Goal: Check status: Check status

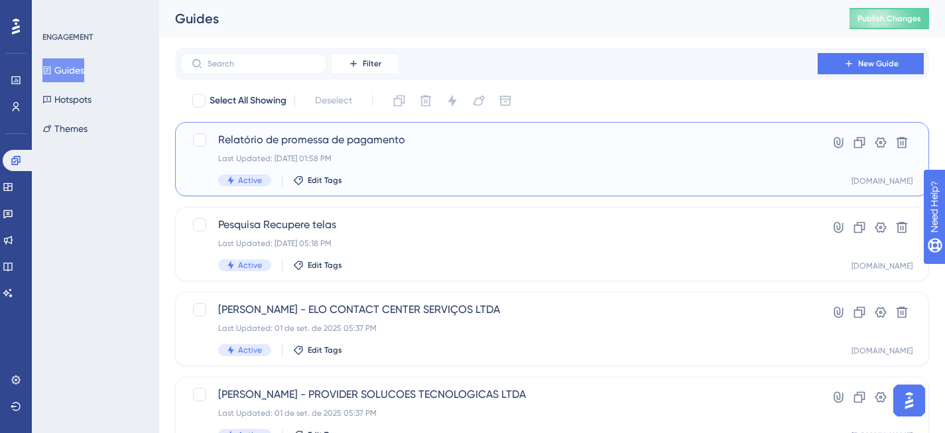
click at [398, 149] on div "Relatório de promessa de pagamento Last Updated: 10 de set. de 2025 01:58 PM Ac…" at bounding box center [499, 159] width 562 height 54
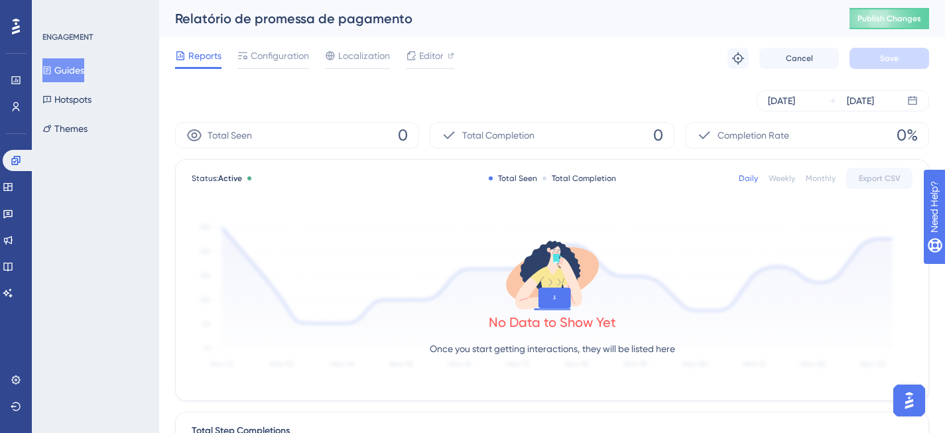
click at [318, 91] on div "Sep 10 2025 Sep 10 2025" at bounding box center [552, 100] width 754 height 21
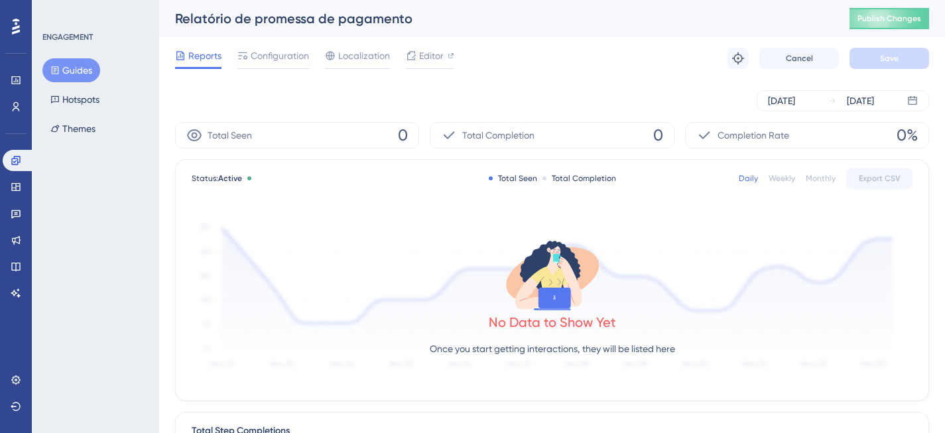
click at [900, 20] on span "Publish Changes" at bounding box center [889, 18] width 64 height 11
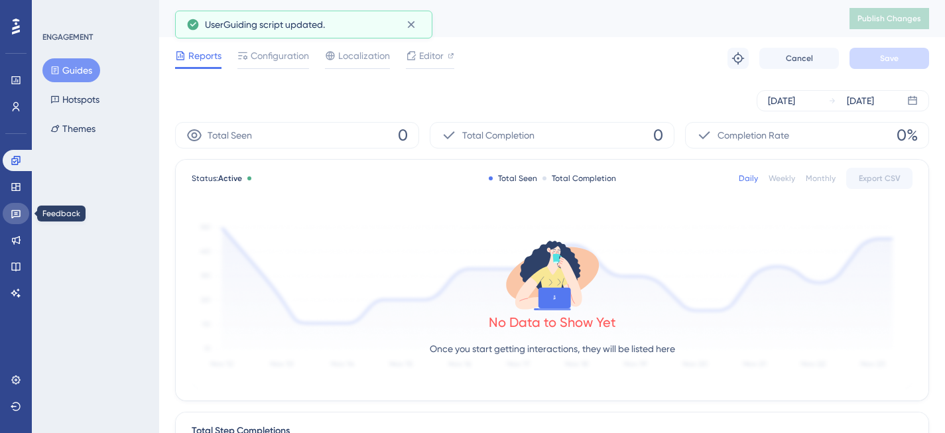
click at [23, 213] on link at bounding box center [16, 213] width 27 height 21
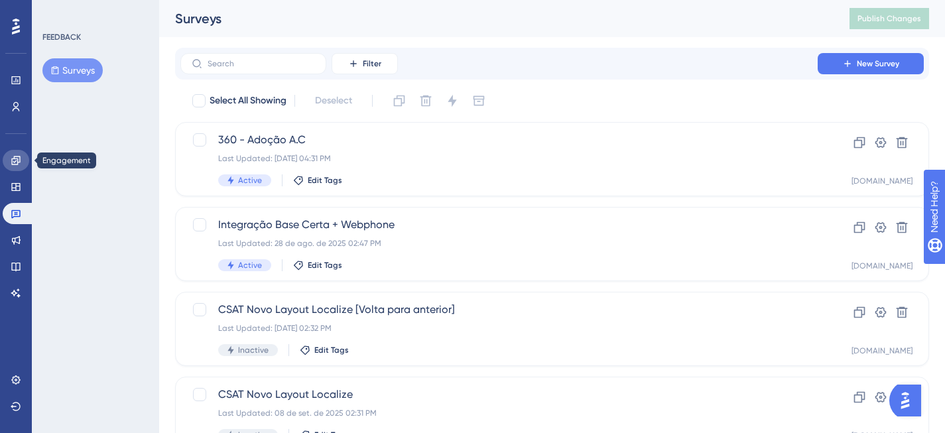
click at [17, 158] on icon at bounding box center [15, 160] width 9 height 9
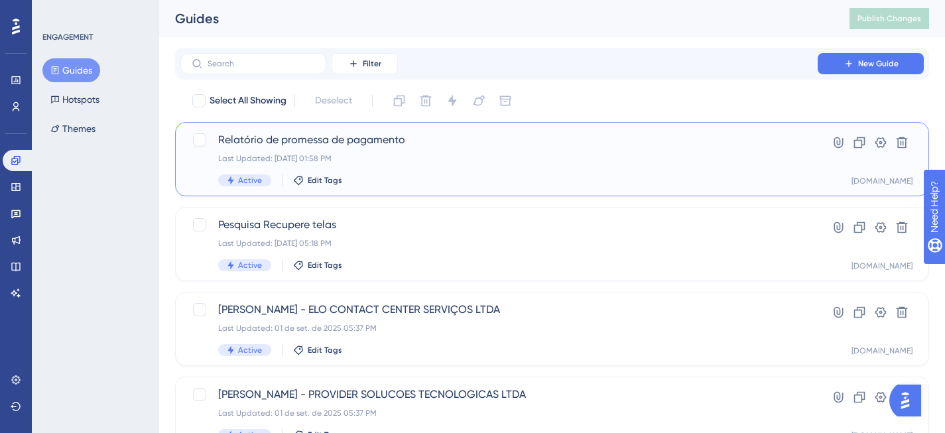
click at [481, 135] on span "Relatório de promessa de pagamento" at bounding box center [499, 140] width 562 height 16
click at [511, 141] on span "Relatório de promessa de pagamento" at bounding box center [499, 140] width 562 height 16
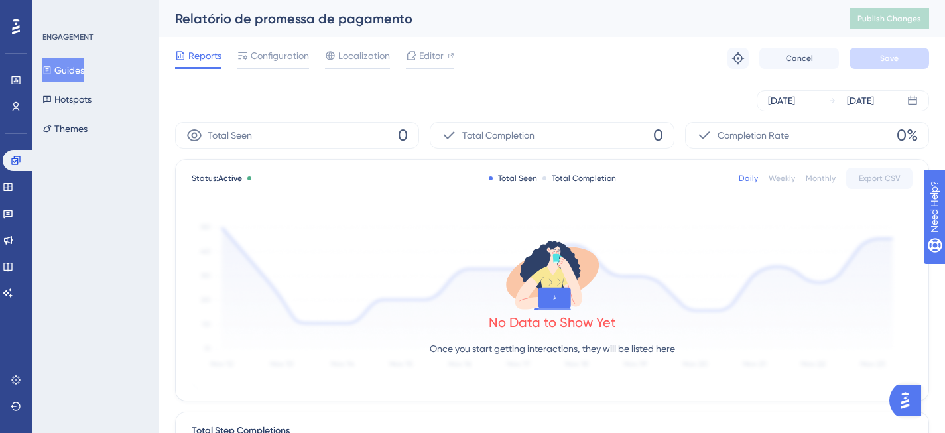
click at [514, 72] on div "Reports Configuration Localization Editor Troubleshoot Cancel Save" at bounding box center [552, 58] width 754 height 42
click at [25, 161] on link at bounding box center [19, 160] width 32 height 21
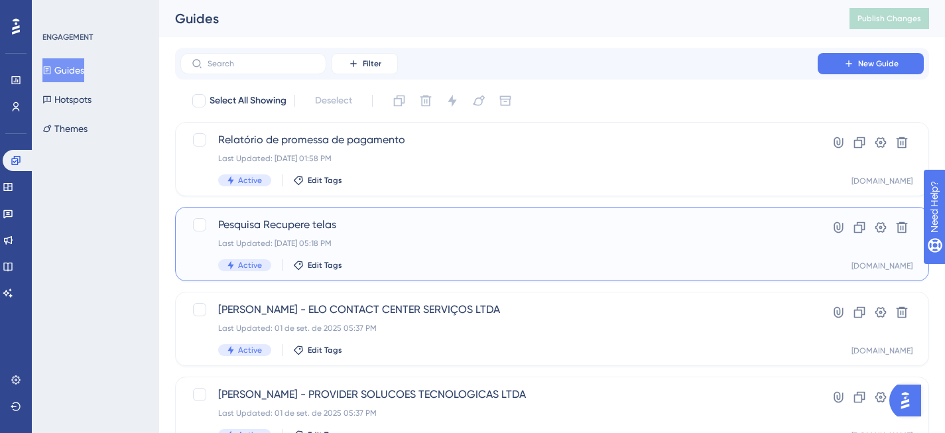
click at [394, 243] on div "Last Updated: [DATE] 05:18 PM" at bounding box center [499, 243] width 562 height 11
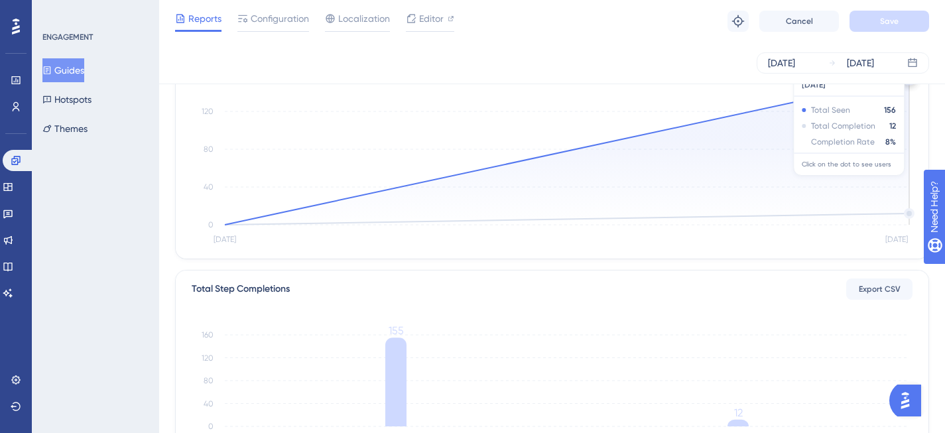
scroll to position [329, 0]
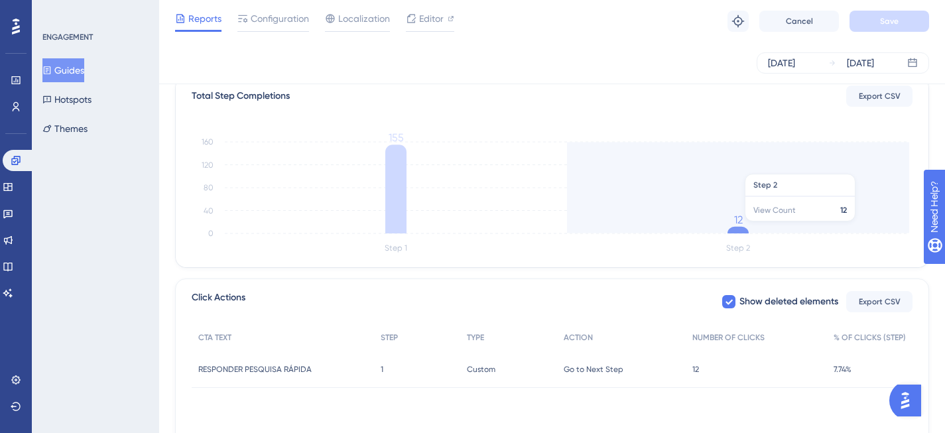
click at [746, 228] on icon "Step 1 Step 2 0 40 80 120 160 155 12" at bounding box center [552, 193] width 721 height 127
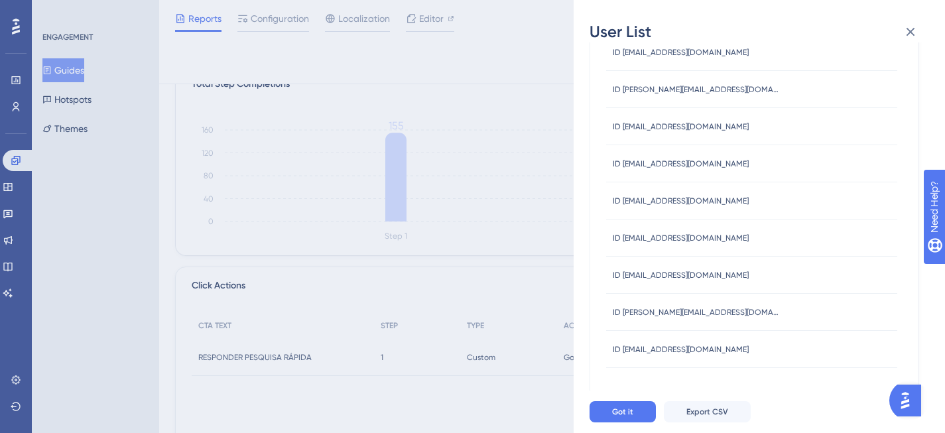
scroll to position [347, 0]
click at [907, 36] on icon at bounding box center [910, 32] width 16 height 16
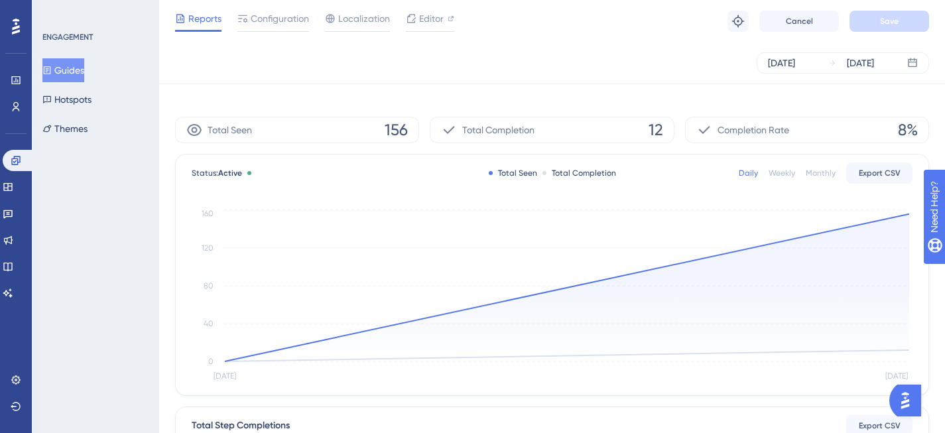
scroll to position [407, 0]
